Goal: Task Accomplishment & Management: Manage account settings

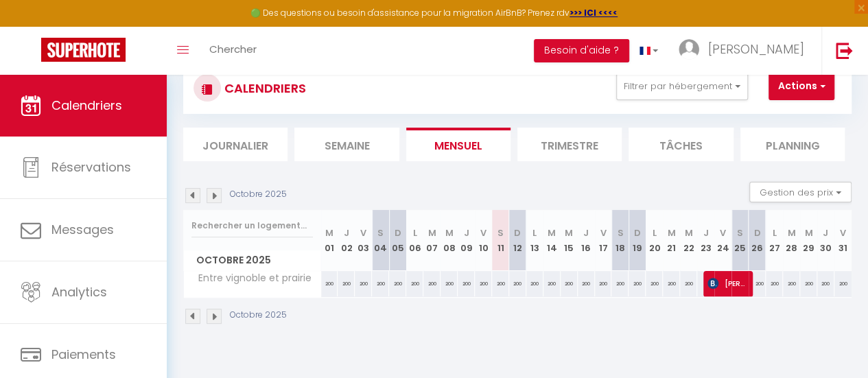
scroll to position [43, 0]
click at [571, 148] on li "Trimestre" at bounding box center [570, 144] width 104 height 34
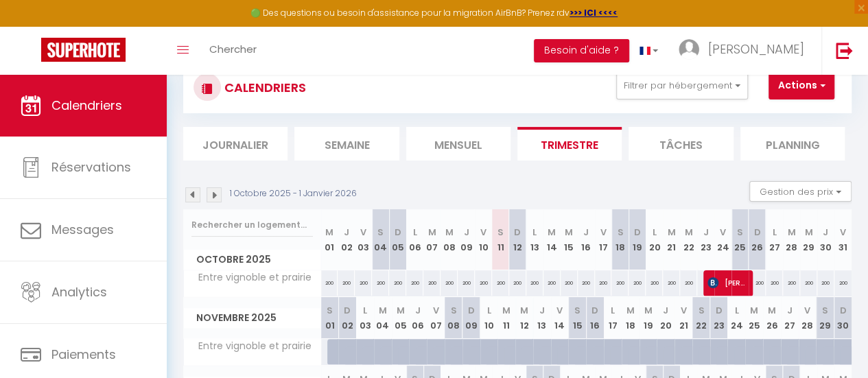
click at [568, 146] on li "Trimestre" at bounding box center [570, 144] width 104 height 34
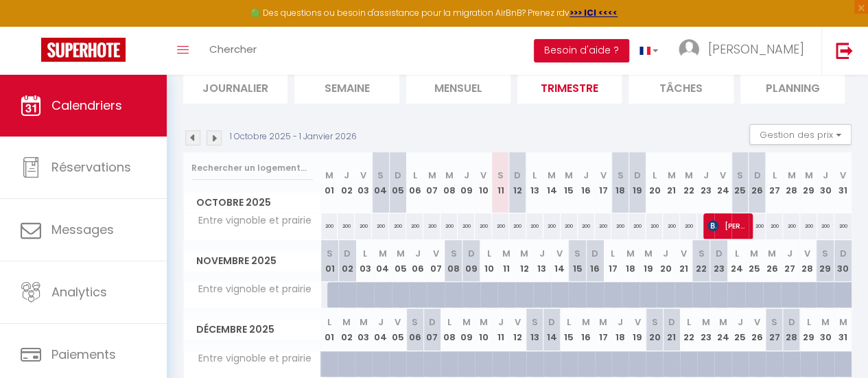
scroll to position [97, 0]
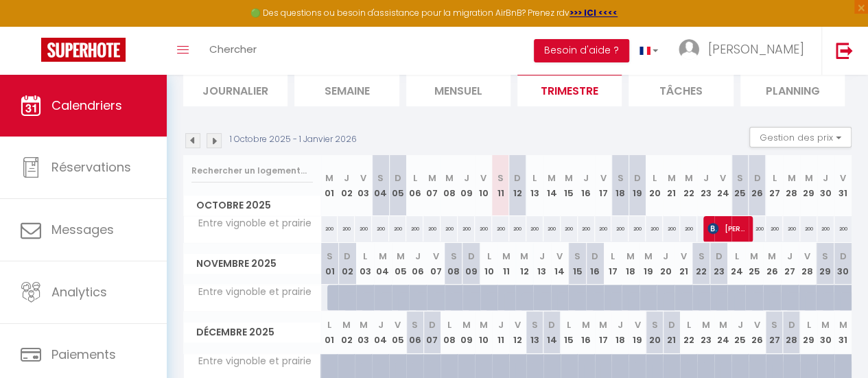
click at [566, 93] on li "Trimestre" at bounding box center [570, 90] width 104 height 34
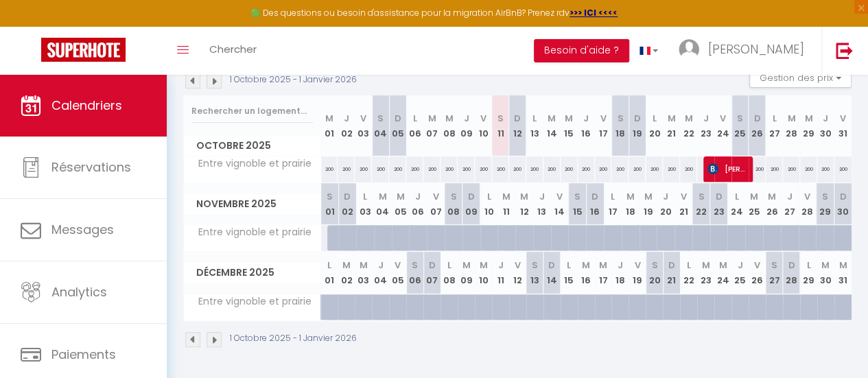
scroll to position [164, 0]
click at [217, 332] on img at bounding box center [214, 339] width 15 height 15
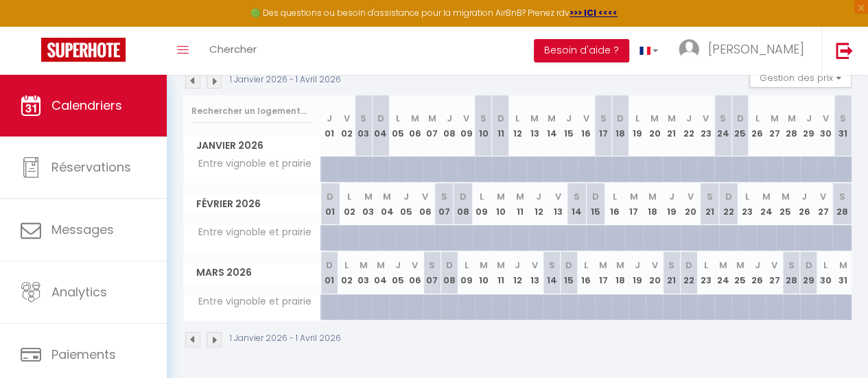
click at [217, 332] on img at bounding box center [214, 339] width 15 height 15
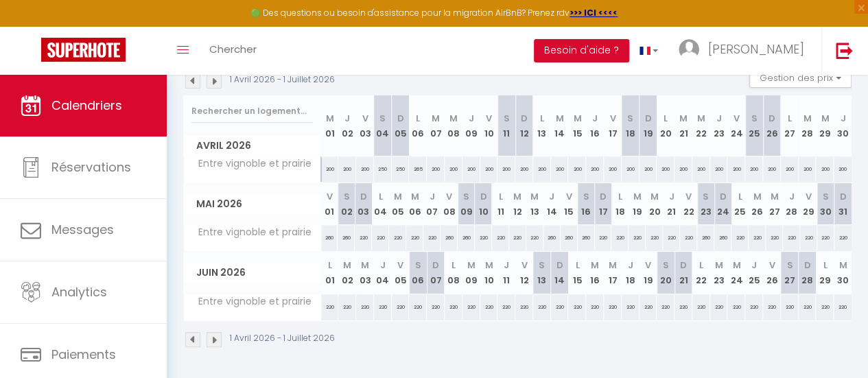
click at [217, 332] on img at bounding box center [214, 339] width 15 height 15
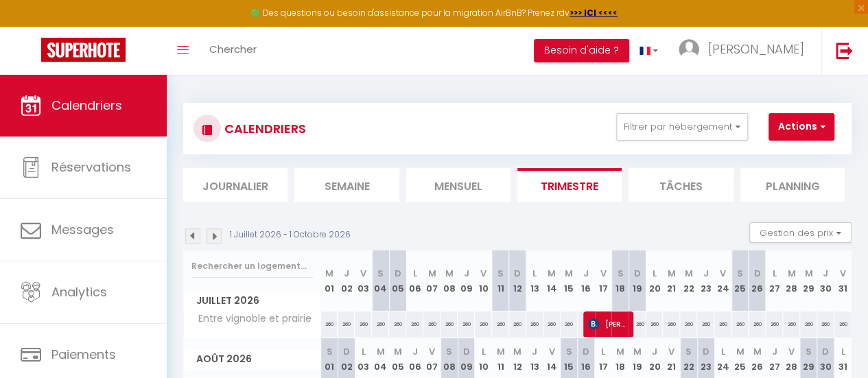
scroll to position [0, 0]
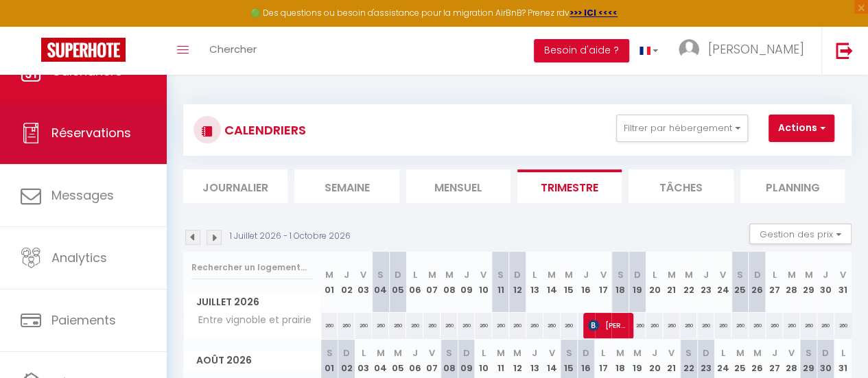
click at [82, 134] on span "Réservations" at bounding box center [91, 132] width 80 height 17
select select "not_cancelled"
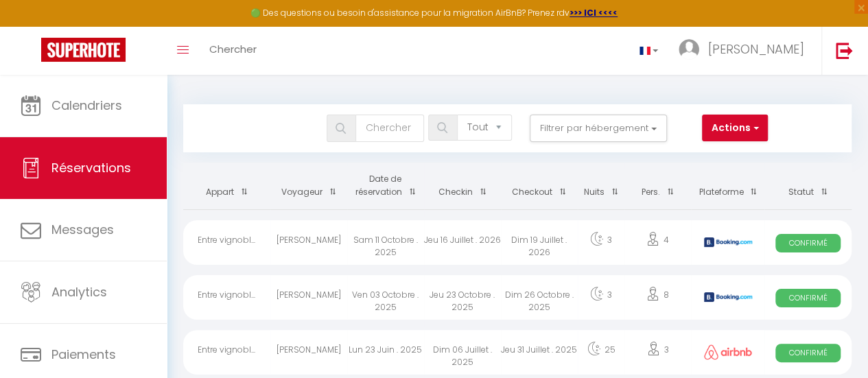
click at [813, 242] on span "Confirmé" at bounding box center [808, 243] width 65 height 19
select select "OK"
select select "KO"
select select "0"
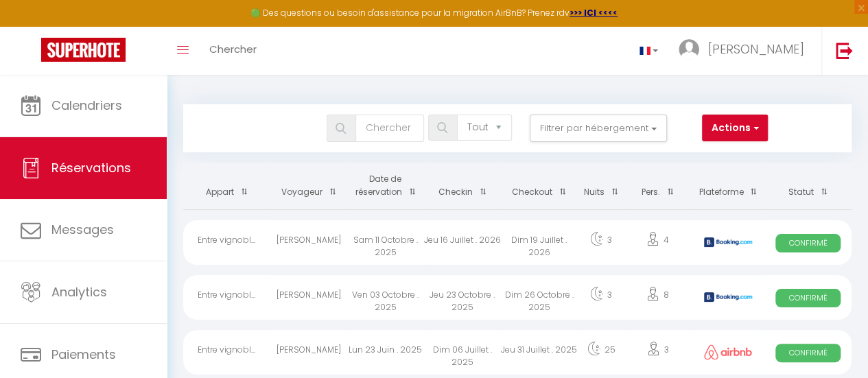
select select "1"
select select
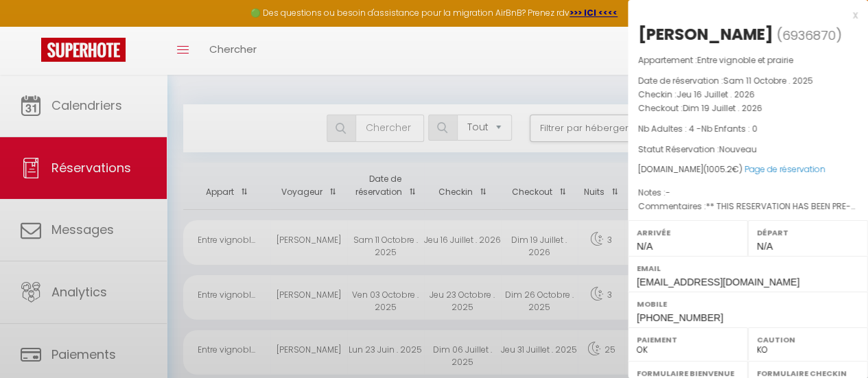
select select "42804"
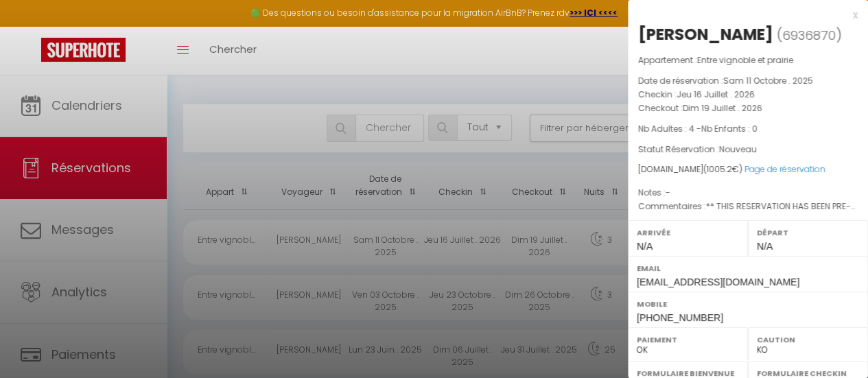
click at [67, 297] on div at bounding box center [434, 189] width 868 height 378
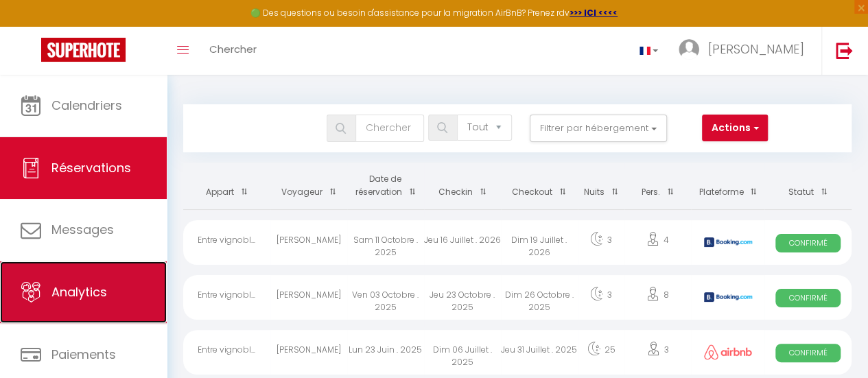
click at [77, 294] on span "Analytics" at bounding box center [79, 292] width 56 height 17
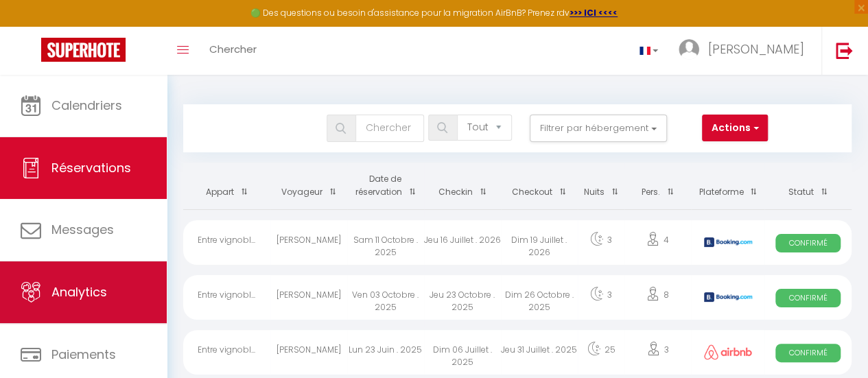
select select "2025"
select select "10"
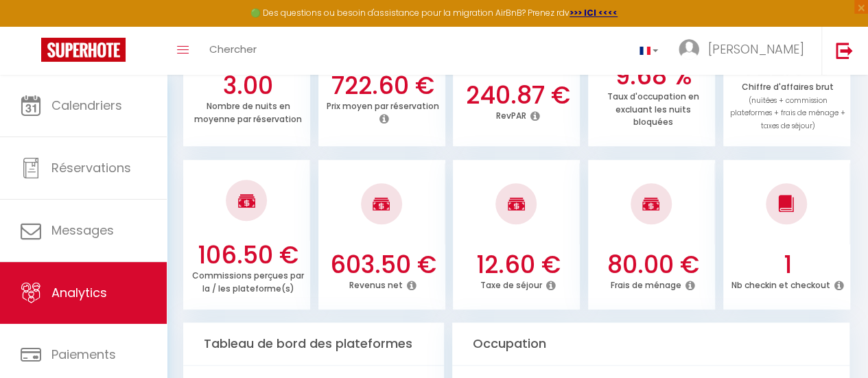
scroll to position [485, 0]
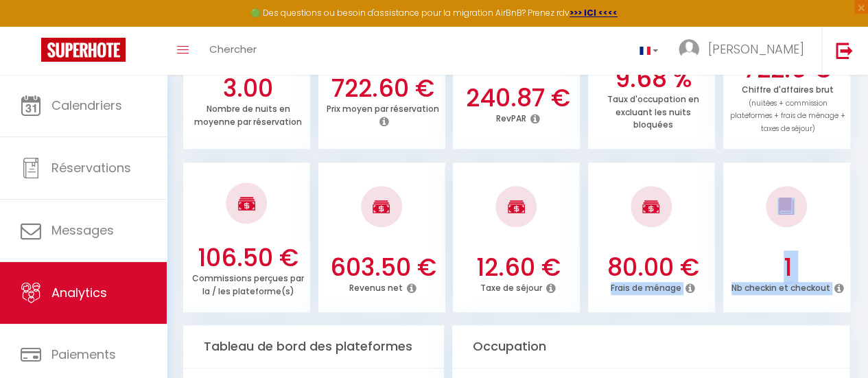
drag, startPoint x: 832, startPoint y: 305, endPoint x: 717, endPoint y: 273, distance: 119.3
click at [717, 273] on ul "106.50 € Commissions perçues par la / les plateforme(s) 603.50 € Revenus net 12…" at bounding box center [517, 235] width 669 height 153
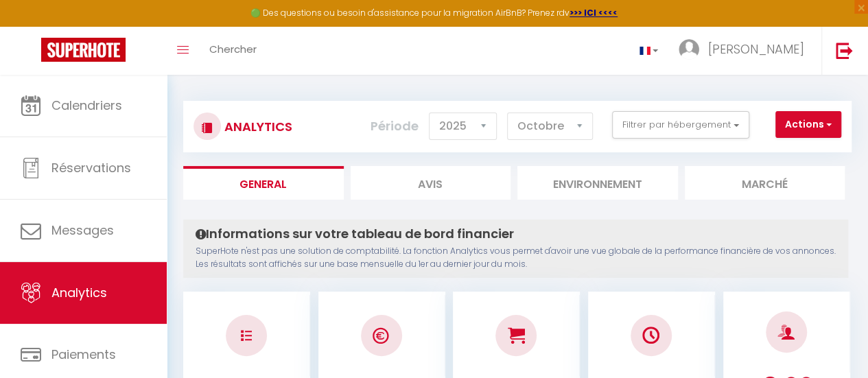
scroll to position [0, 0]
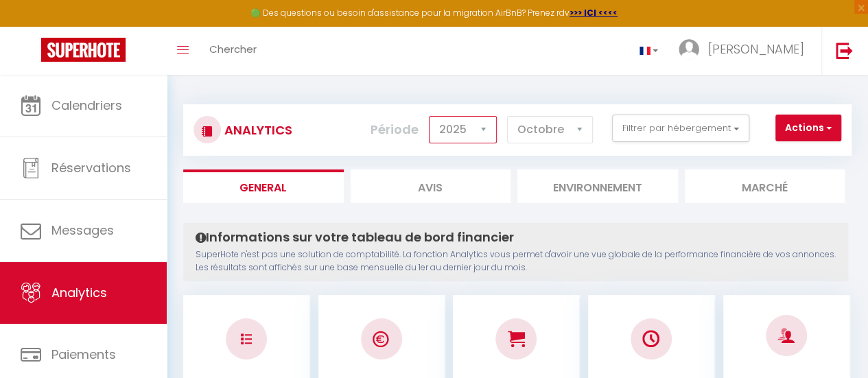
click at [481, 129] on select "2014 2015 2016 2017 2018 2019 2020 2021 2022 2023 2024 2025 2026 2027" at bounding box center [463, 129] width 68 height 27
drag, startPoint x: 780, startPoint y: 238, endPoint x: 783, endPoint y: 231, distance: 7.1
click at [780, 238] on h4 "Informations sur votre tableau de bord financier" at bounding box center [516, 237] width 640 height 15
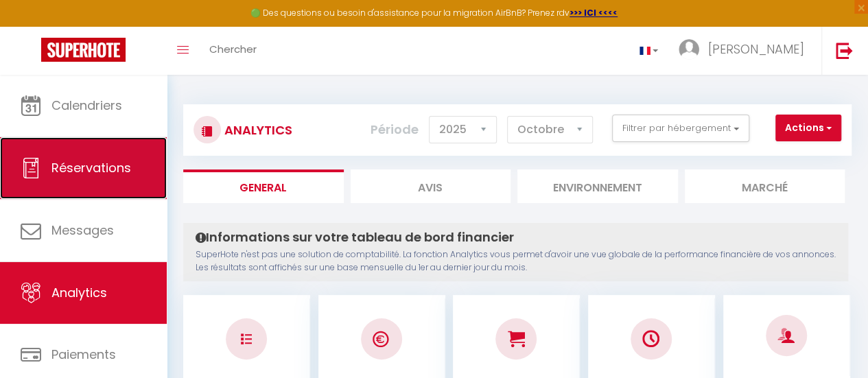
click at [80, 167] on span "Réservations" at bounding box center [91, 167] width 80 height 17
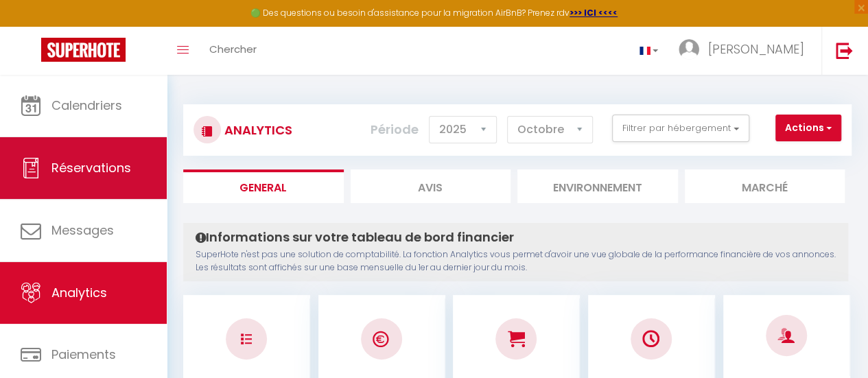
select select "not_cancelled"
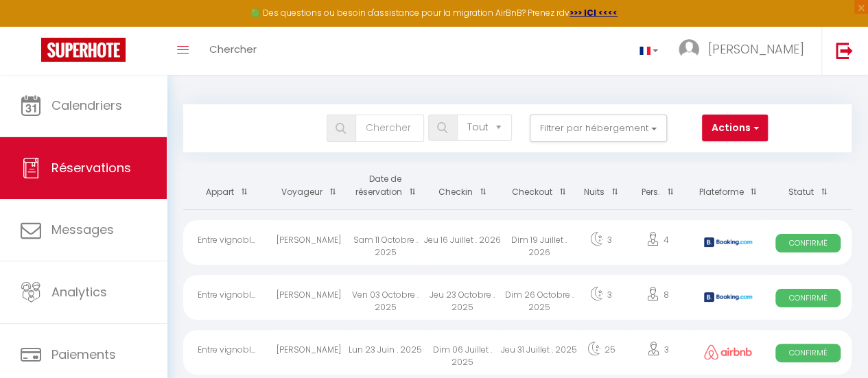
click at [798, 296] on span "Confirmé" at bounding box center [808, 298] width 65 height 19
select select "OK"
select select "KO"
select select "0"
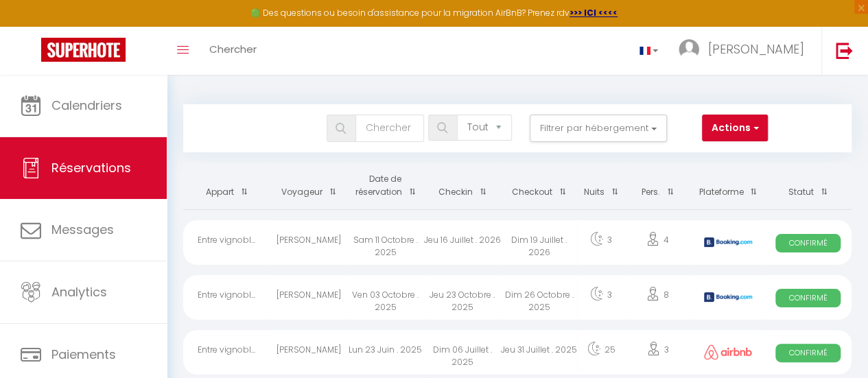
select select "1"
select select
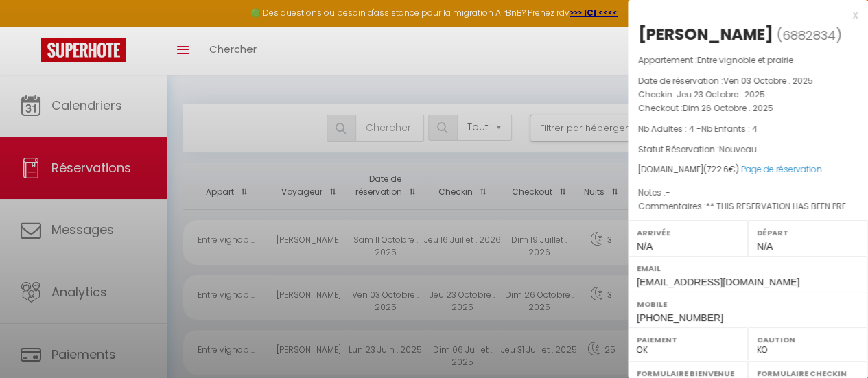
select select "42804"
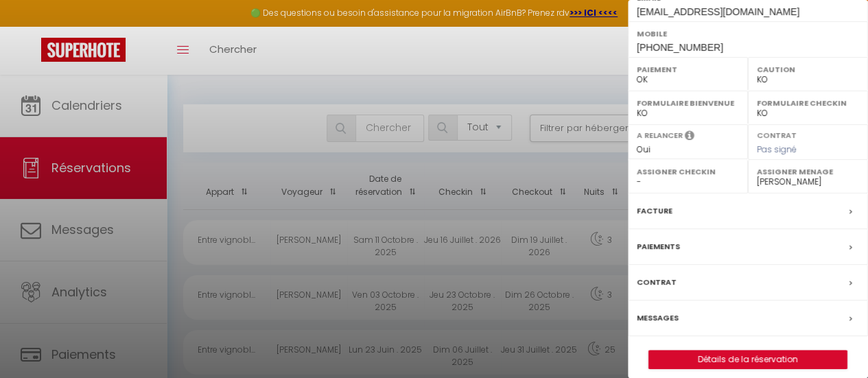
scroll to position [301, 0]
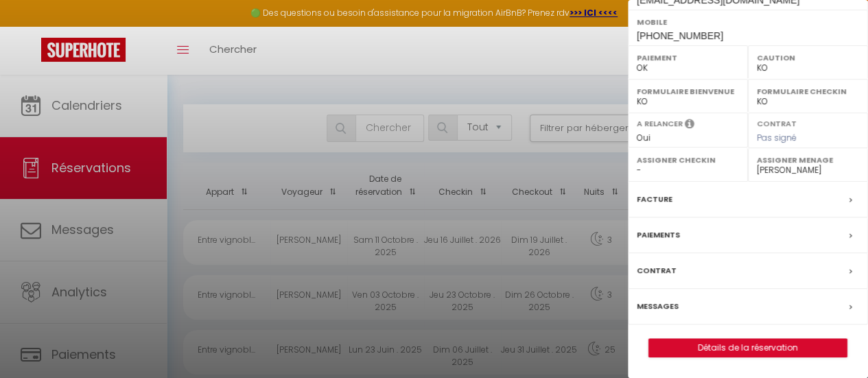
click at [850, 196] on span at bounding box center [855, 199] width 10 height 14
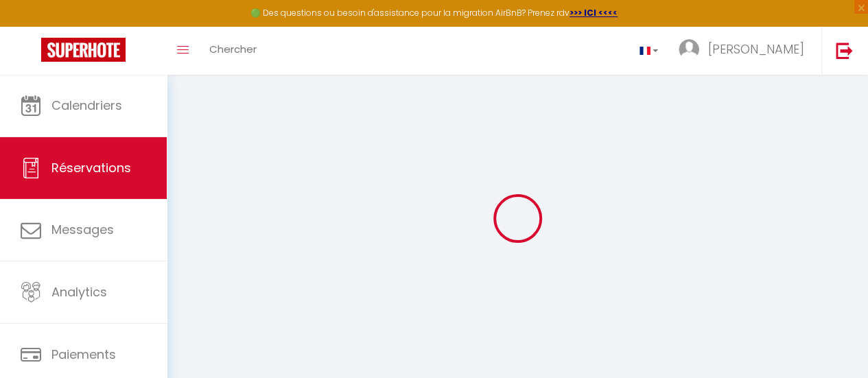
select select "cleaning"
select select "taxes"
select select
checkbox input "false"
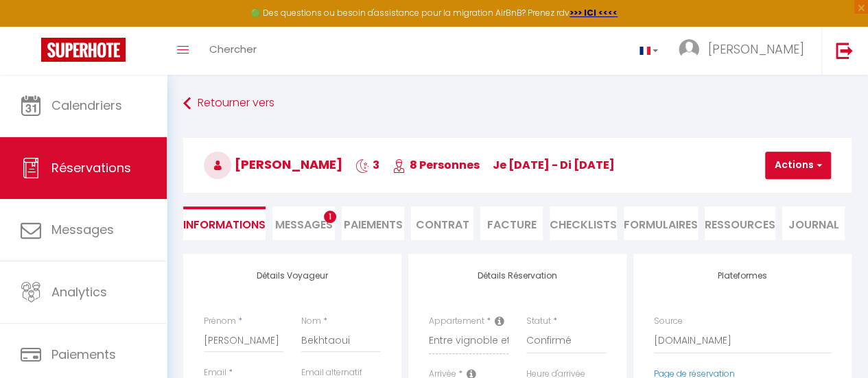
select select
checkbox input "false"
type textarea "** THIS RESERVATION HAS BEEN PRE-PAID ** BOOKING NOTE : Payment charge is EUR 1…"
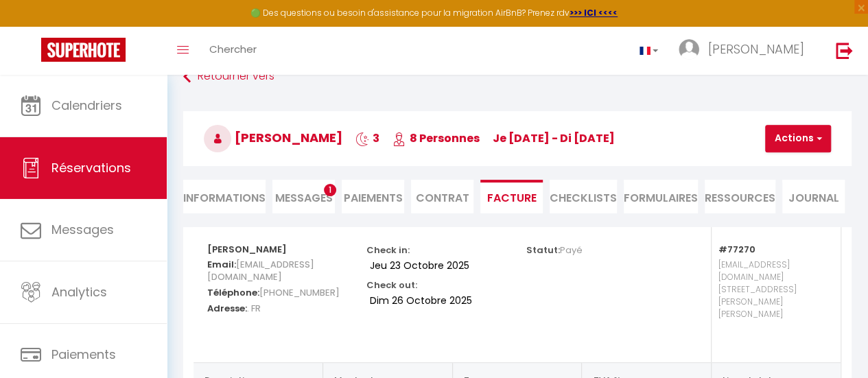
scroll to position [25, 0]
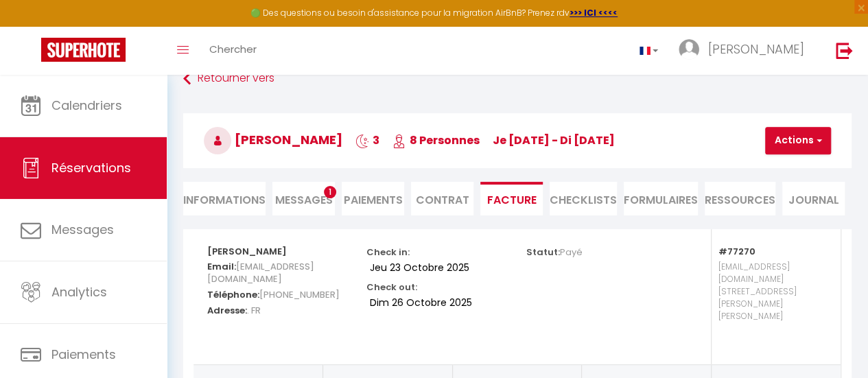
click at [313, 198] on span "Messages" at bounding box center [304, 200] width 58 height 16
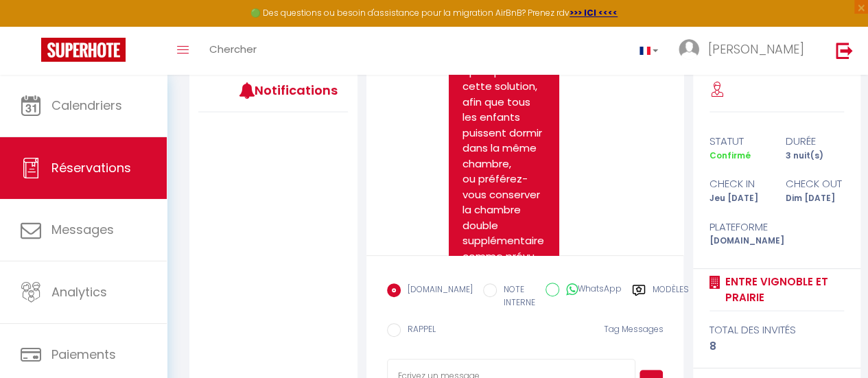
scroll to position [824, 0]
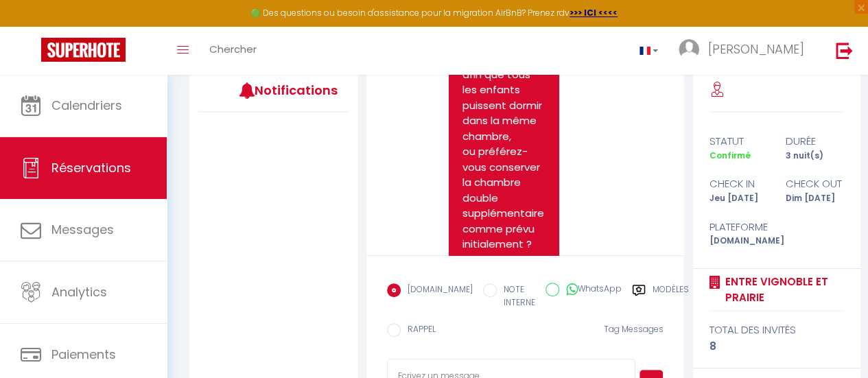
click at [680, 255] on form "[DOMAIN_NAME] NOTE INTERNE WhatsApp Modèles 11 « ‹ » › [DATE] [PHONE_NUMBER] Di…" at bounding box center [526, 335] width 318 height 161
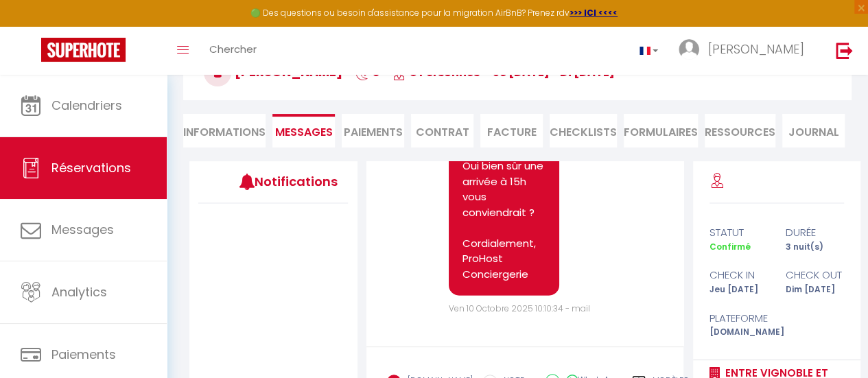
scroll to position [0, 0]
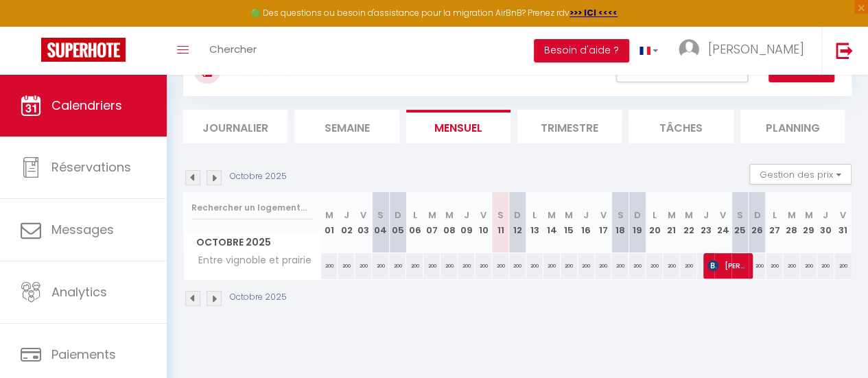
scroll to position [75, 0]
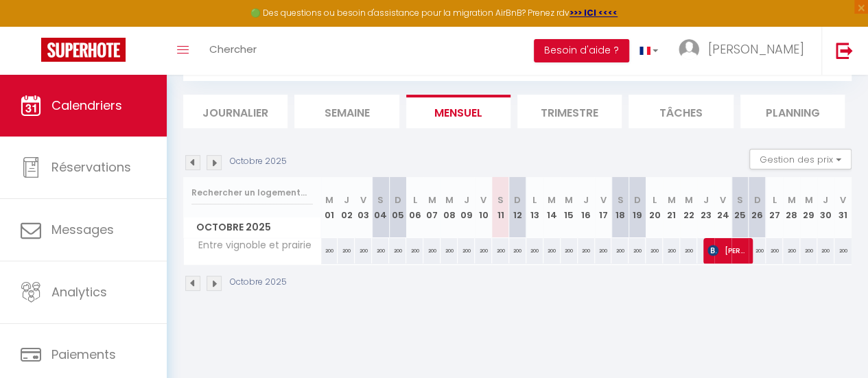
click at [216, 286] on img at bounding box center [214, 283] width 15 height 15
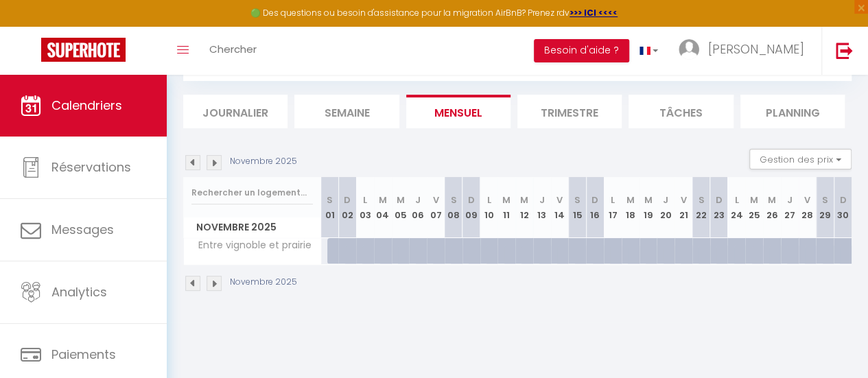
click at [216, 286] on img at bounding box center [214, 283] width 15 height 15
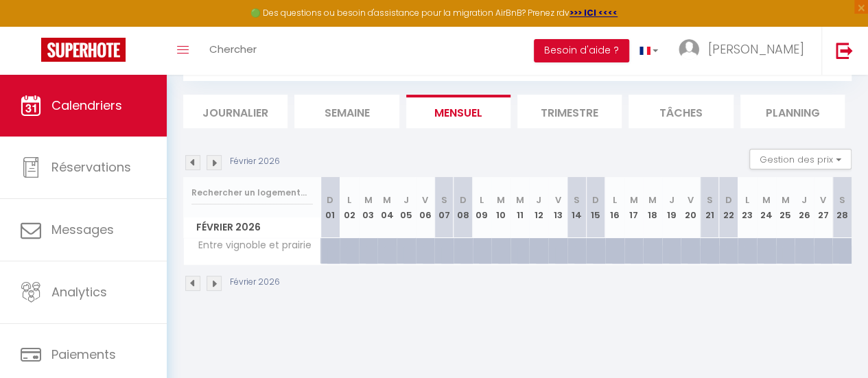
click at [216, 286] on img at bounding box center [214, 283] width 15 height 15
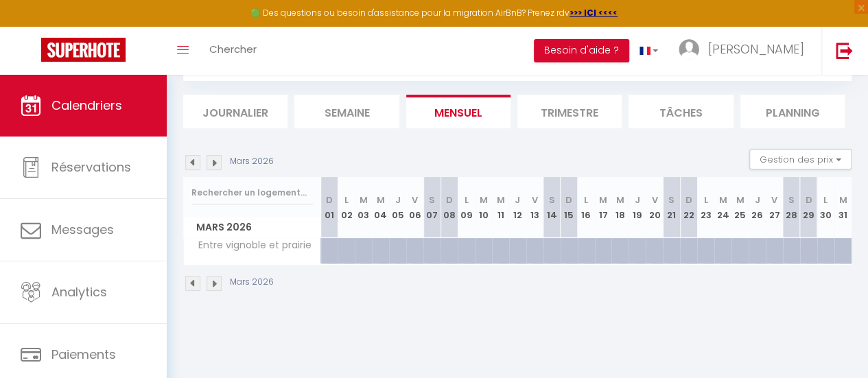
click at [216, 286] on img at bounding box center [214, 283] width 15 height 15
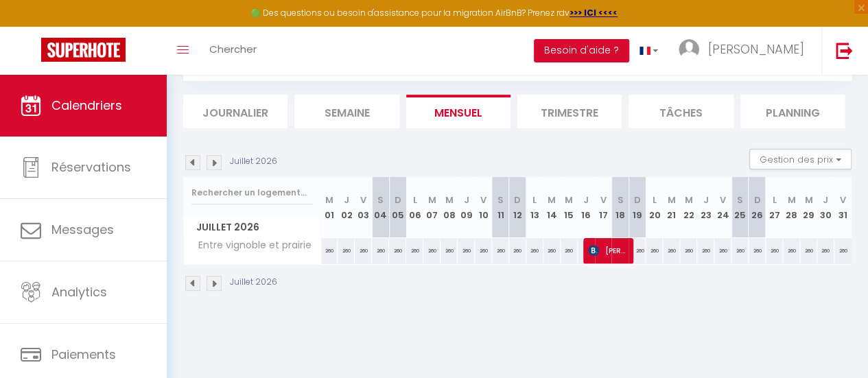
click at [216, 286] on img at bounding box center [214, 283] width 15 height 15
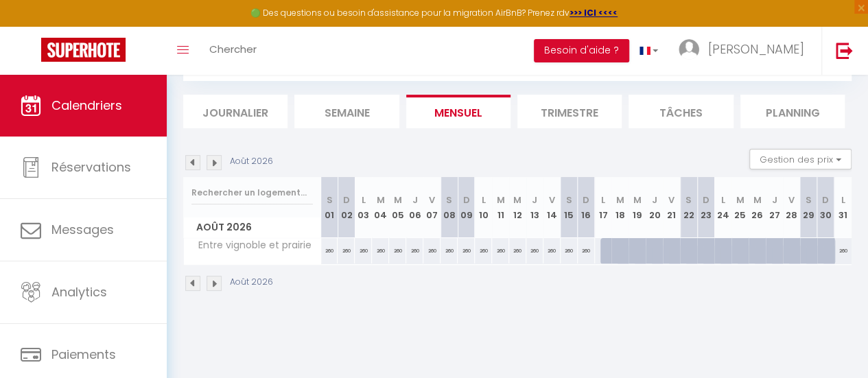
click at [191, 280] on img at bounding box center [192, 283] width 15 height 15
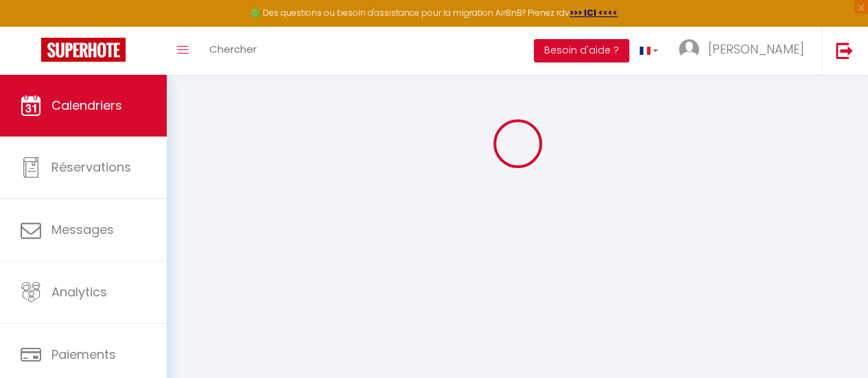
select select
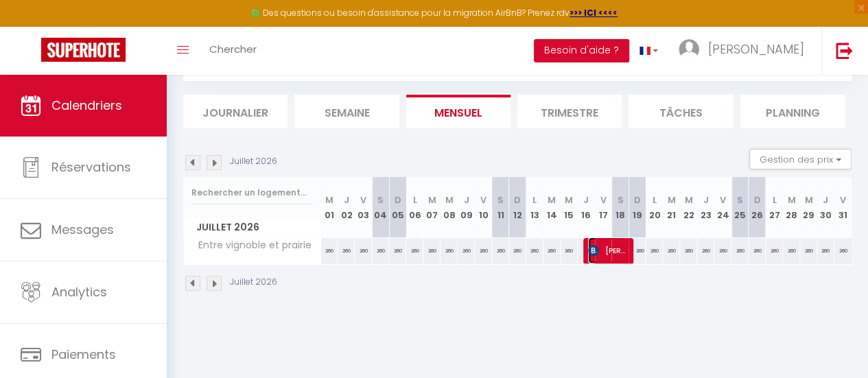
click at [601, 256] on span "[PERSON_NAME]" at bounding box center [607, 251] width 38 height 26
select select "OK"
select select "KO"
select select "0"
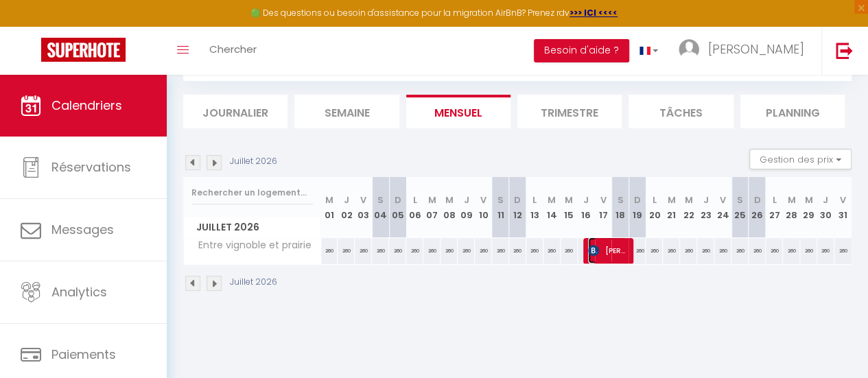
select select "1"
select select
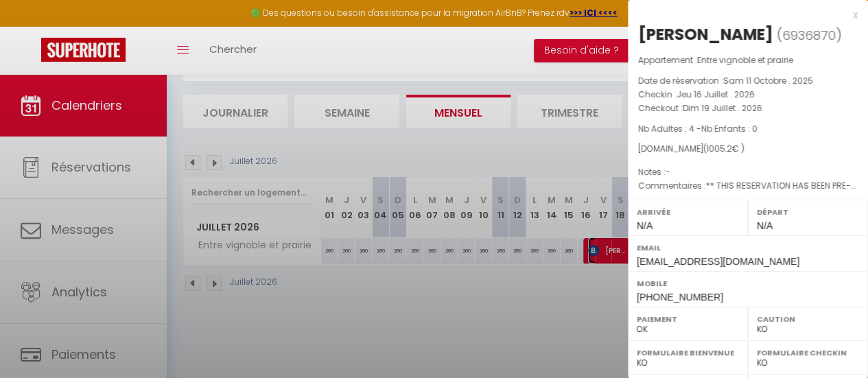
select select "42804"
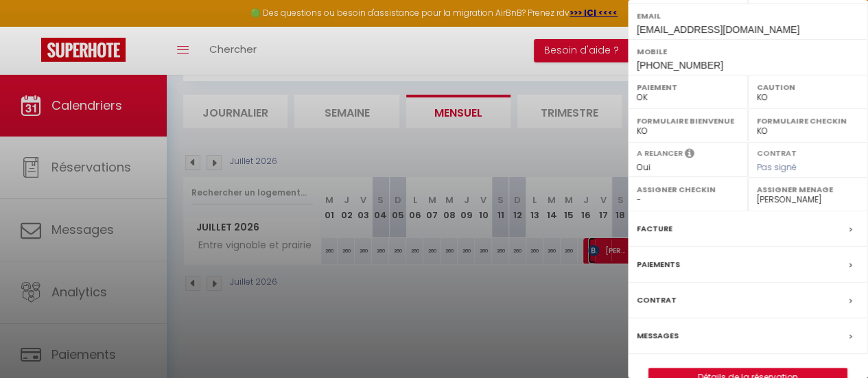
scroll to position [244, 0]
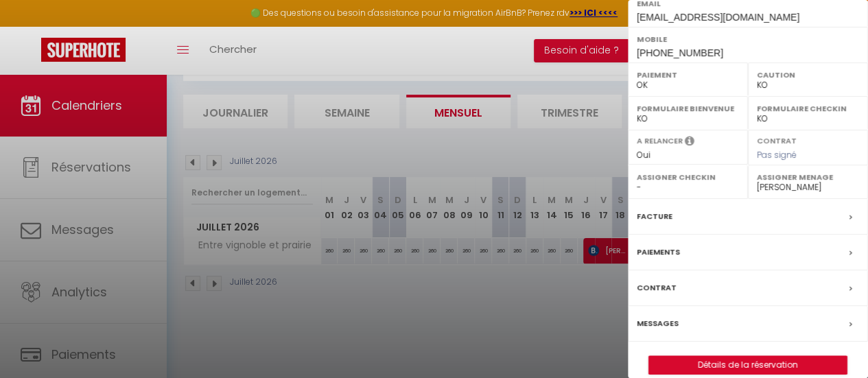
click at [649, 213] on label "Facture" at bounding box center [655, 216] width 36 height 14
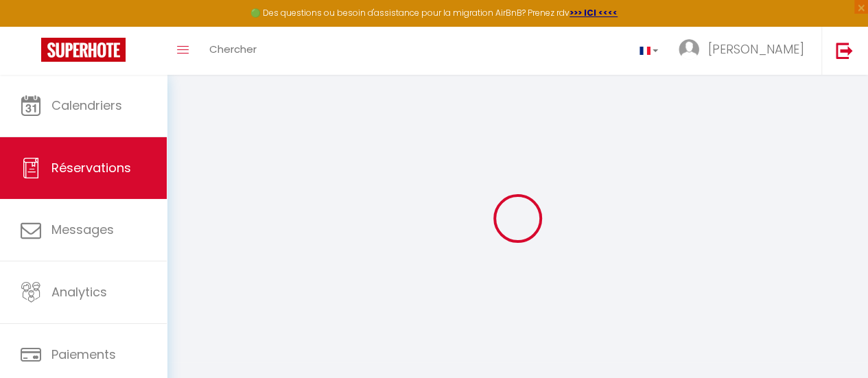
select select "cleaning"
select select "taxes"
select select
checkbox input "false"
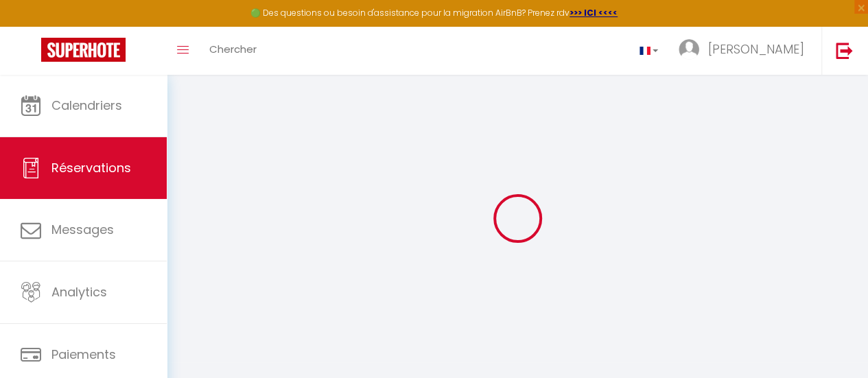
select select
checkbox input "false"
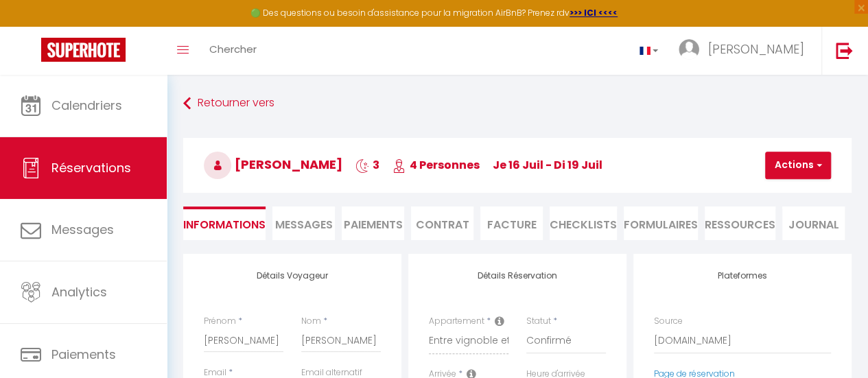
select select
checkbox input "false"
type textarea "** THIS RESERVATION HAS BEEN PRE-PAID ** BOOKING NOTE : Payment charge is EUR 1…"
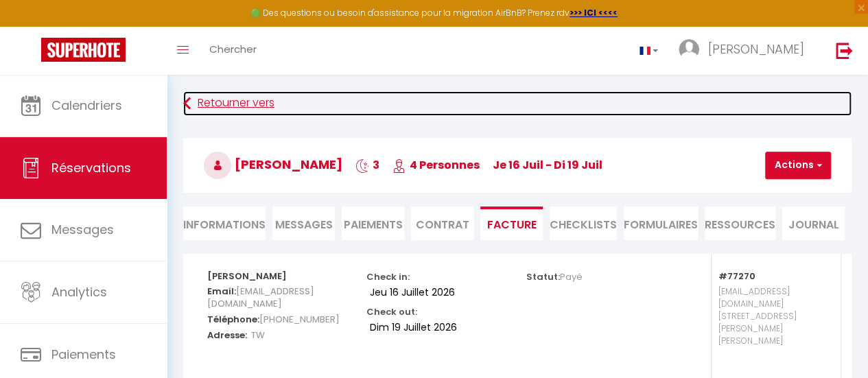
click at [254, 105] on link "Retourner vers" at bounding box center [517, 103] width 669 height 25
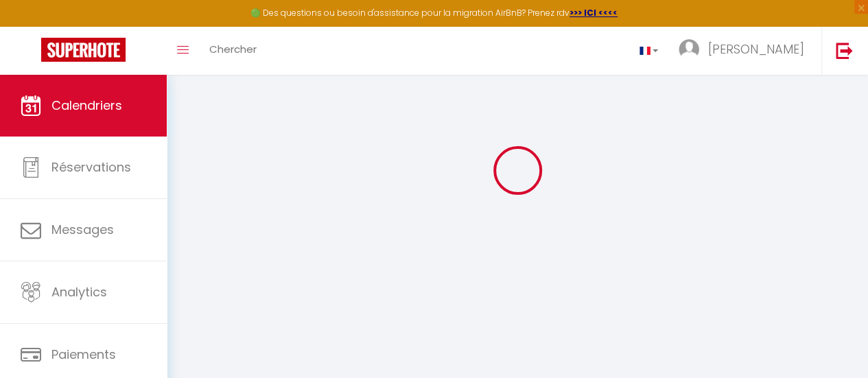
scroll to position [75, 0]
